Goal: Register for event/course

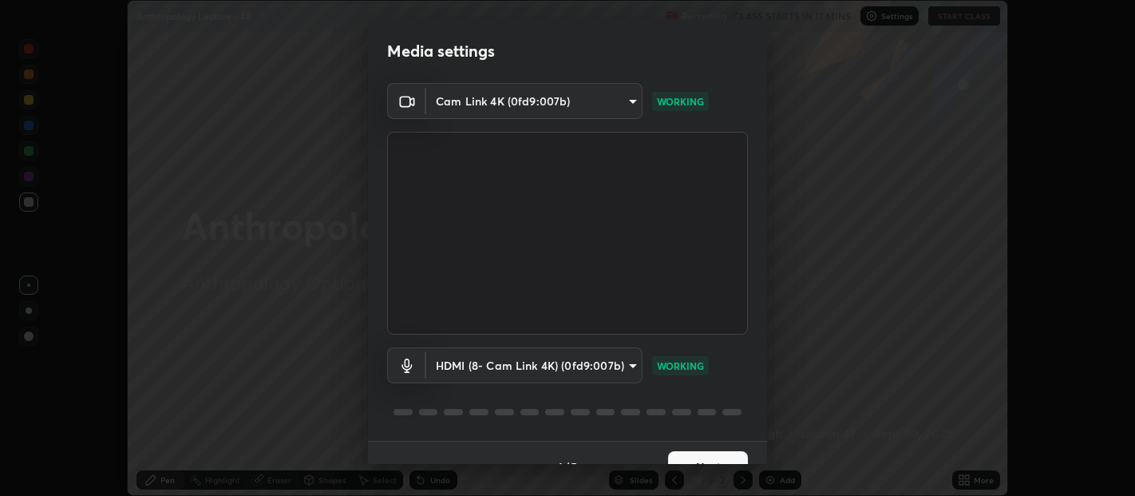
scroll to position [27, 0]
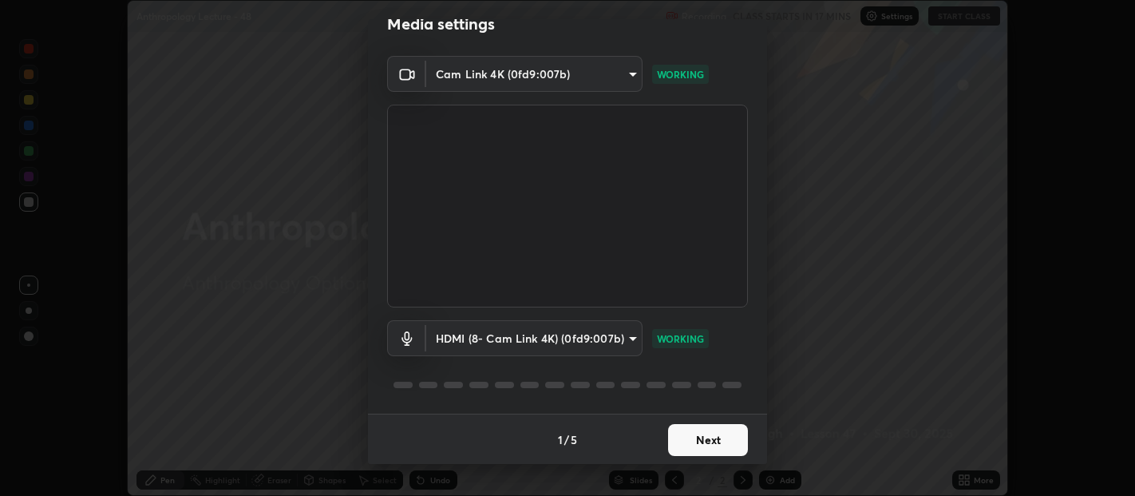
click at [707, 440] on button "Next" at bounding box center [708, 440] width 80 height 32
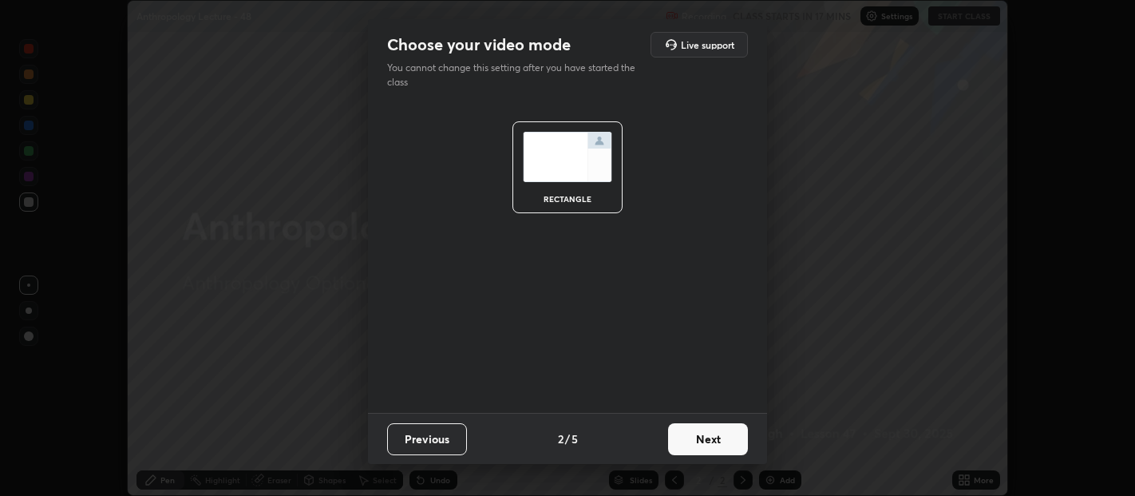
click at [701, 445] on button "Next" at bounding box center [708, 439] width 80 height 32
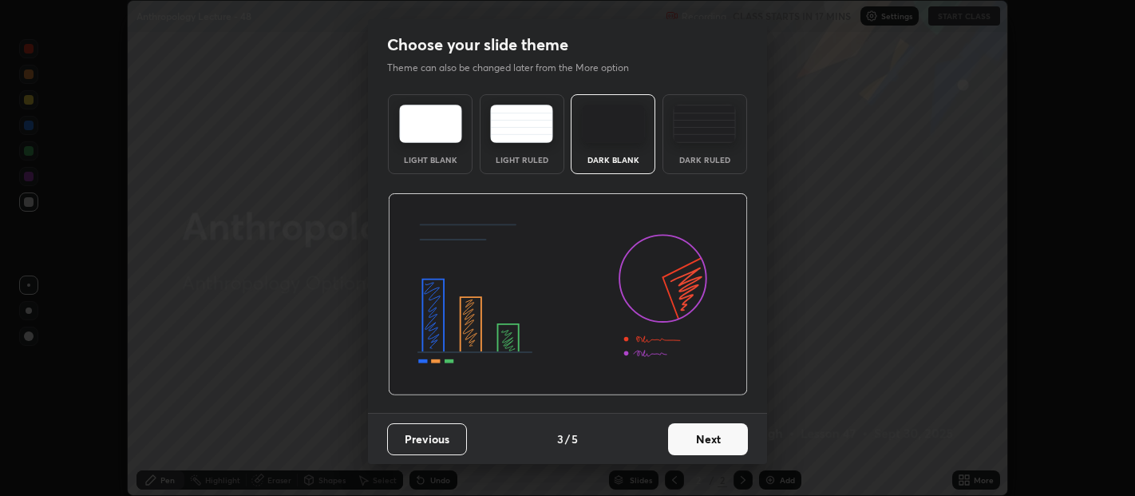
click at [703, 446] on button "Next" at bounding box center [708, 439] width 80 height 32
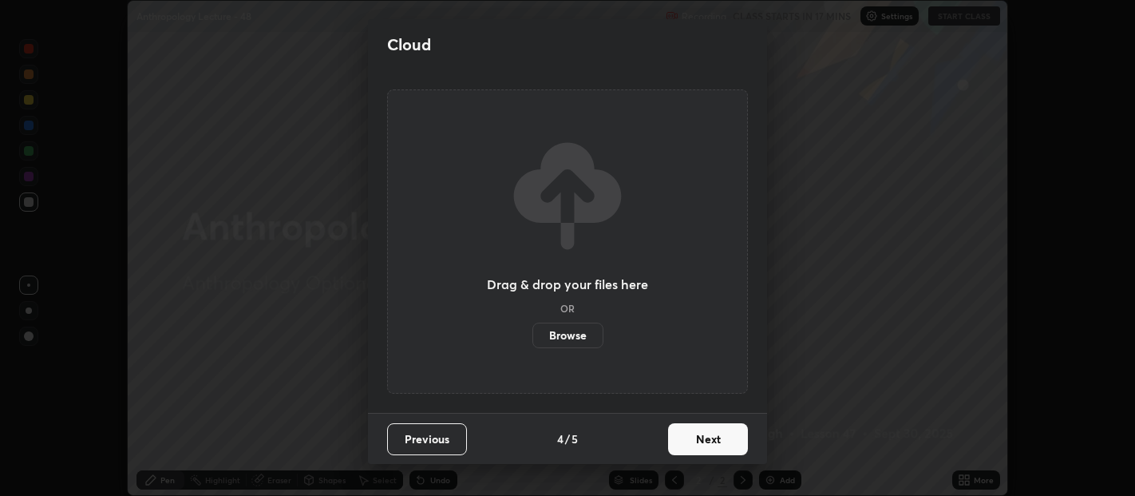
click at [704, 445] on button "Next" at bounding box center [708, 439] width 80 height 32
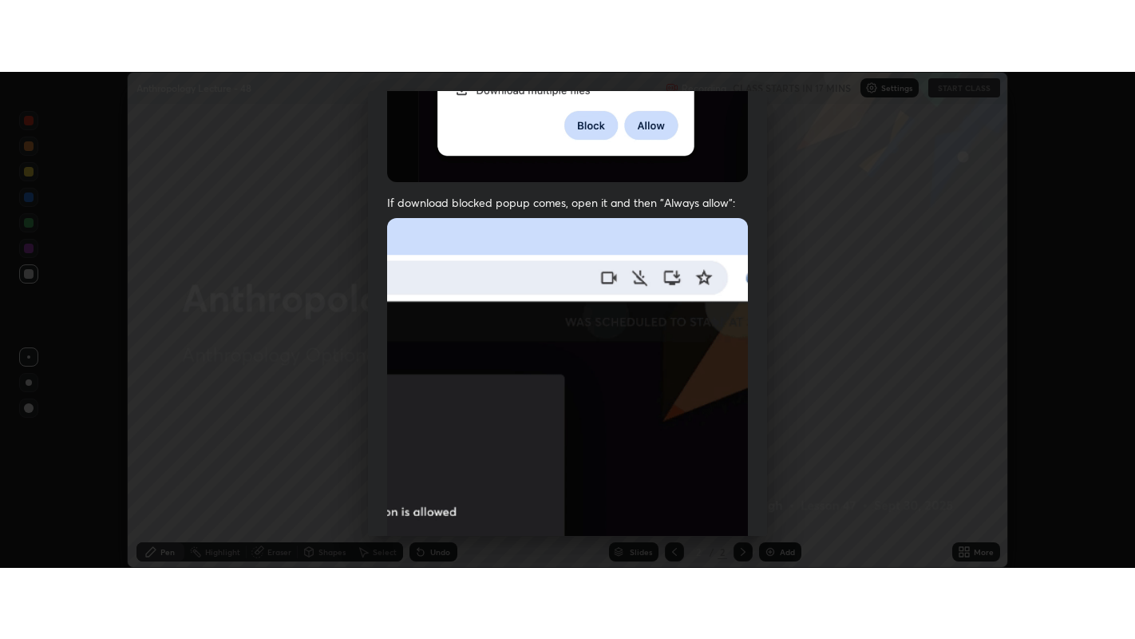
scroll to position [353, 0]
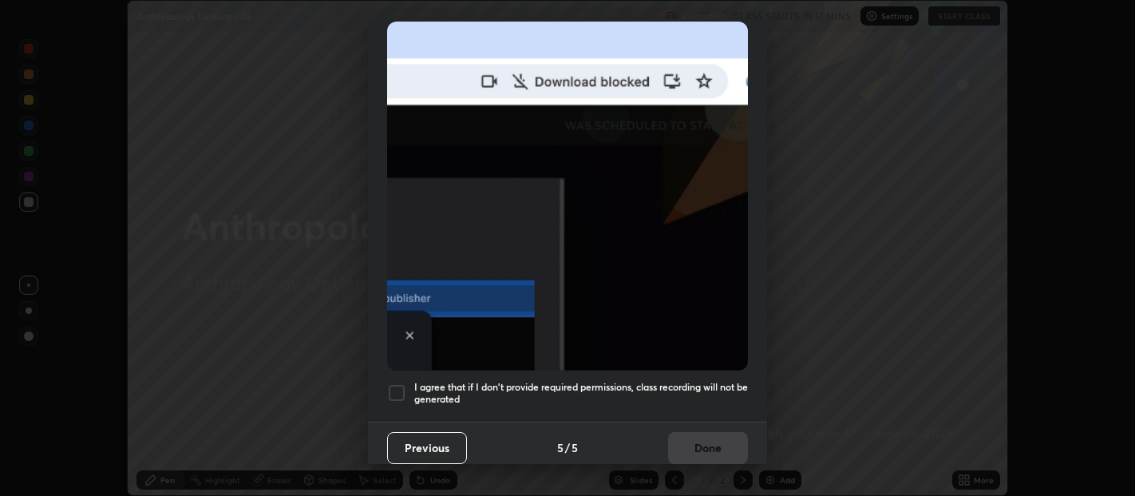
click at [405, 383] on div at bounding box center [396, 392] width 19 height 19
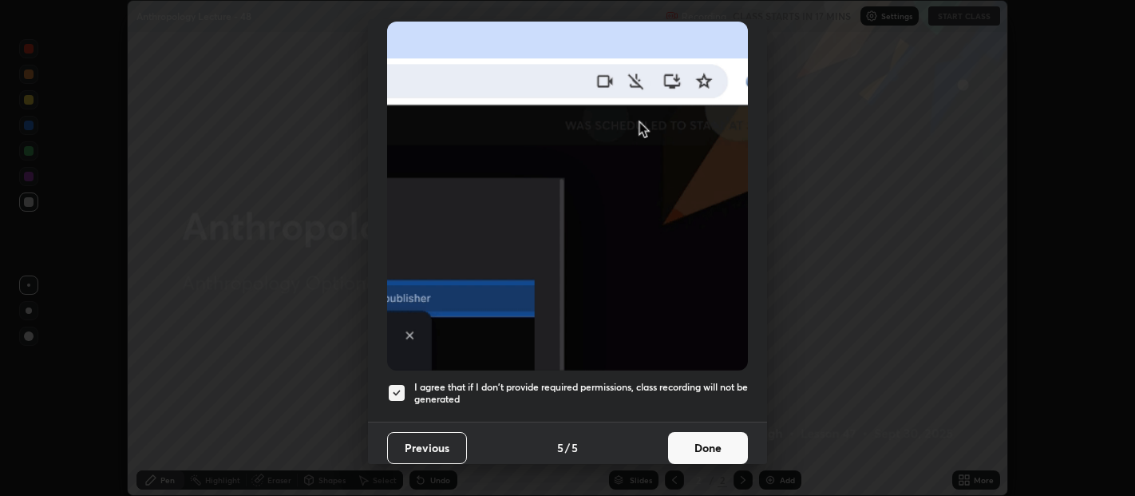
click at [704, 442] on button "Done" at bounding box center [708, 448] width 80 height 32
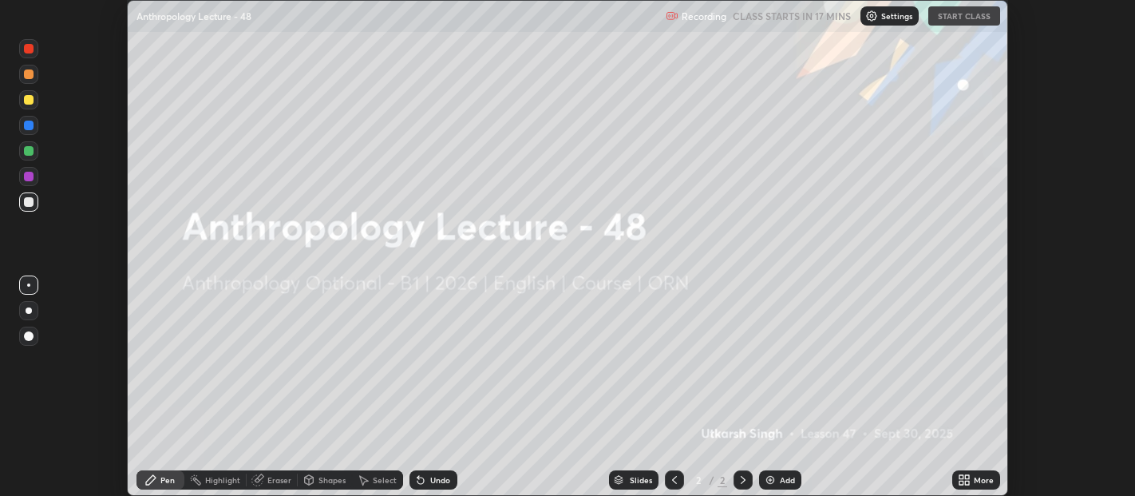
click at [967, 482] on icon at bounding box center [967, 483] width 4 height 4
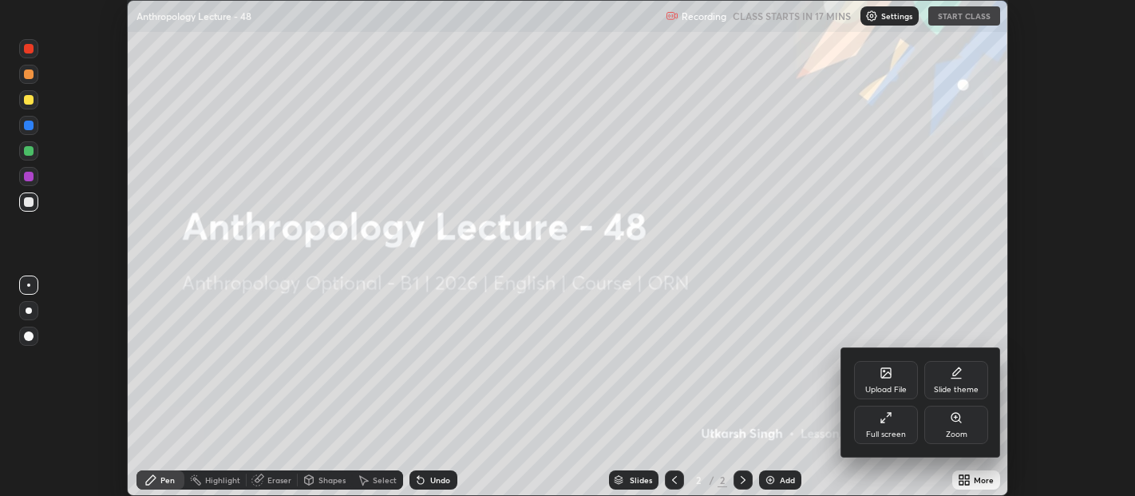
click at [905, 430] on div "Full screen" at bounding box center [886, 434] width 40 height 8
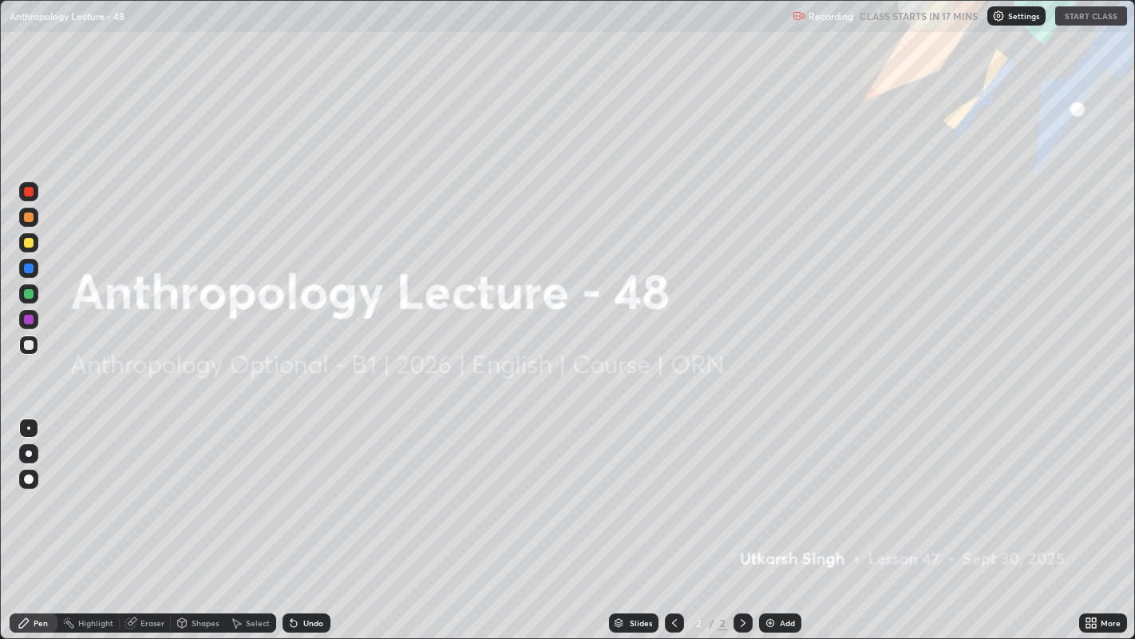
scroll to position [639, 1135]
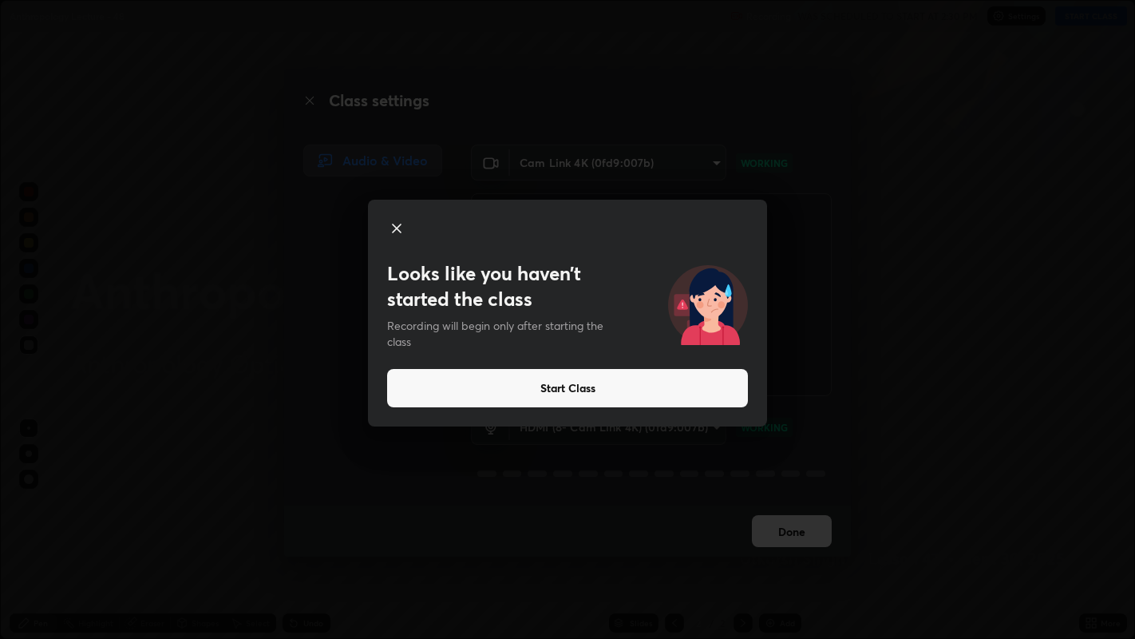
click at [555, 399] on button "Start Class" at bounding box center [567, 388] width 361 height 38
click at [528, 389] on button "Start Class" at bounding box center [567, 388] width 361 height 38
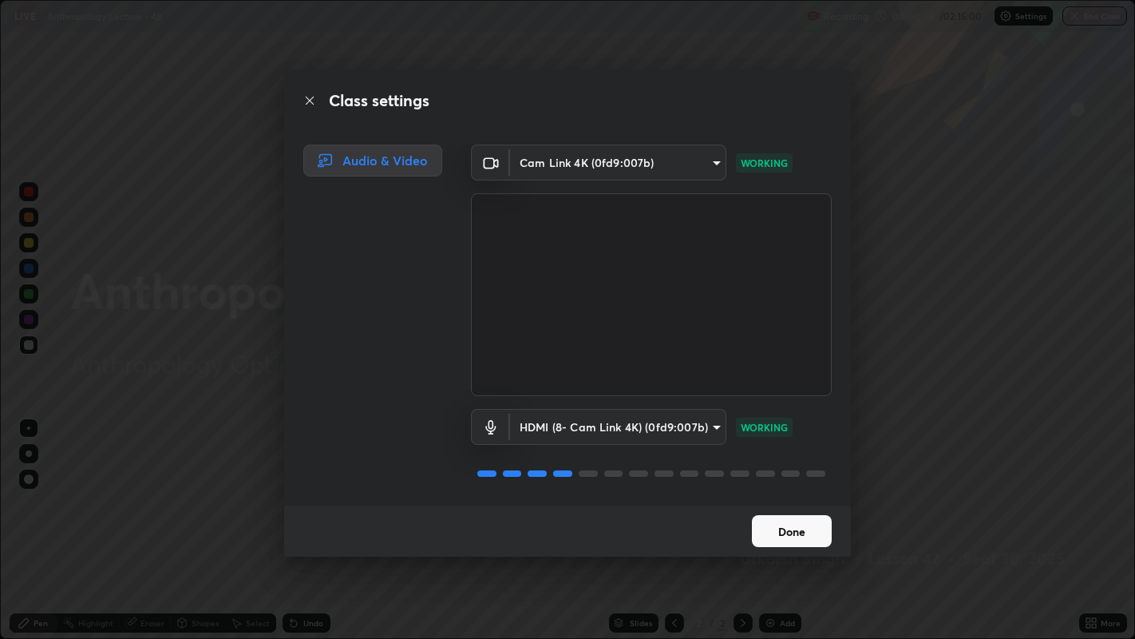
click at [766, 495] on button "Done" at bounding box center [792, 531] width 80 height 32
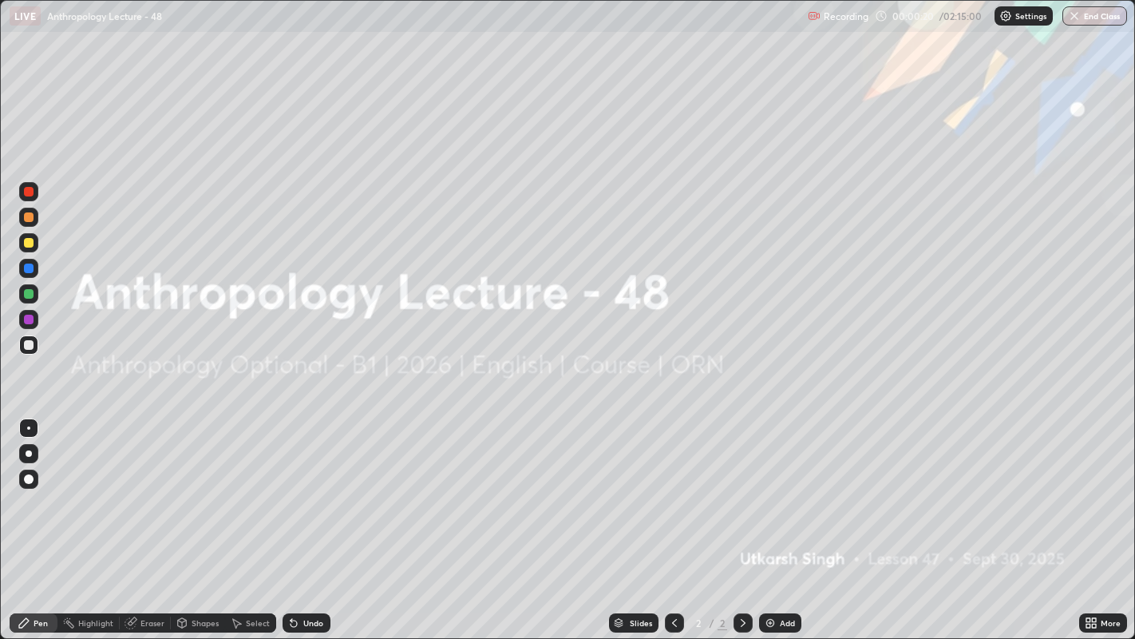
click at [776, 495] on div "Add" at bounding box center [780, 622] width 42 height 19
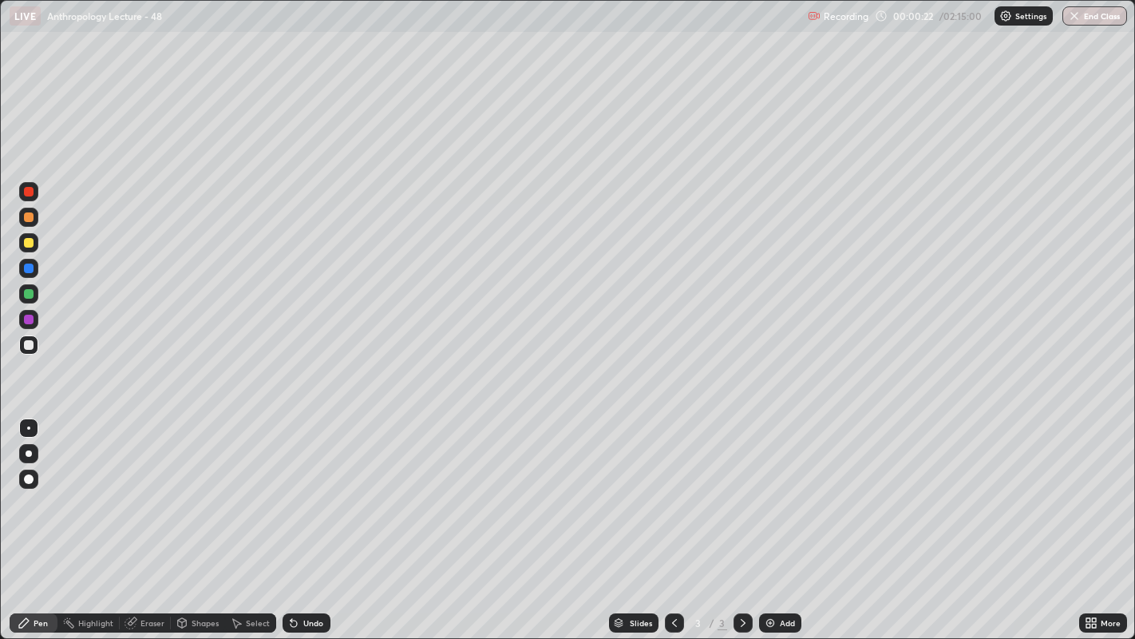
click at [30, 342] on div at bounding box center [29, 345] width 10 height 10
click at [770, 495] on img at bounding box center [770, 622] width 13 height 13
click at [33, 216] on div at bounding box center [29, 217] width 10 height 10
